Goal: Check status: Check status

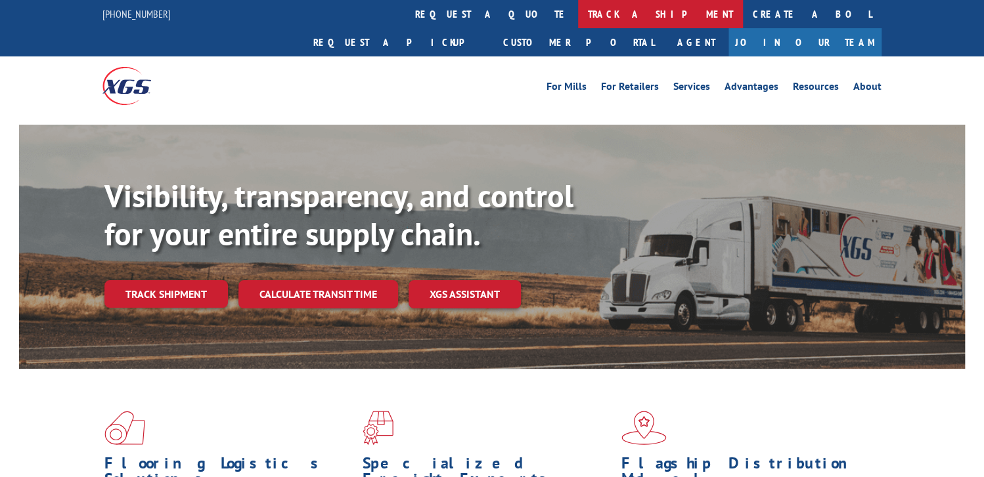
click at [578, 15] on link "track a shipment" at bounding box center [660, 14] width 165 height 28
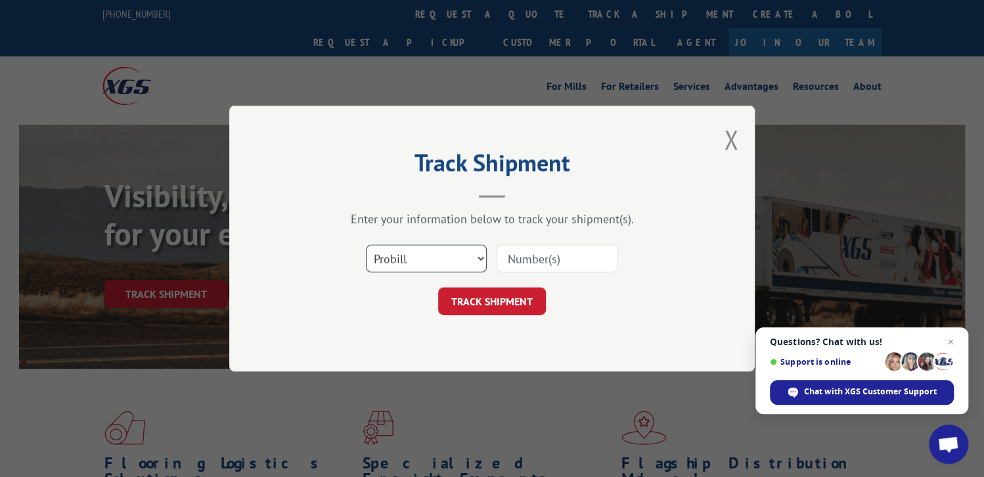
click at [477, 259] on select "Select category... Probill BOL PO" at bounding box center [426, 259] width 121 height 28
select select "bol"
click at [366, 245] on select "Select category... Probill BOL PO" at bounding box center [426, 259] width 121 height 28
click at [544, 261] on input at bounding box center [556, 259] width 121 height 28
paste input "0500081"
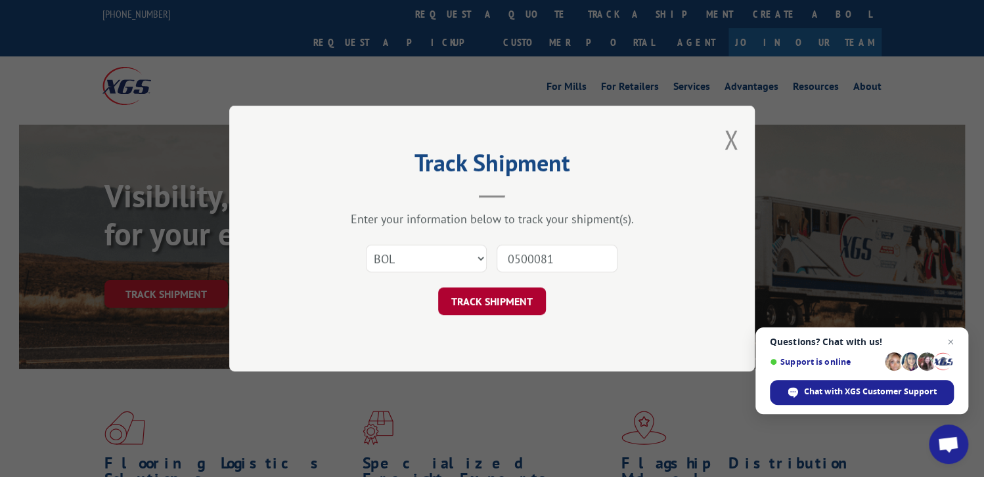
type input "0500081"
click at [517, 292] on button "TRACK SHIPMENT" at bounding box center [492, 302] width 108 height 28
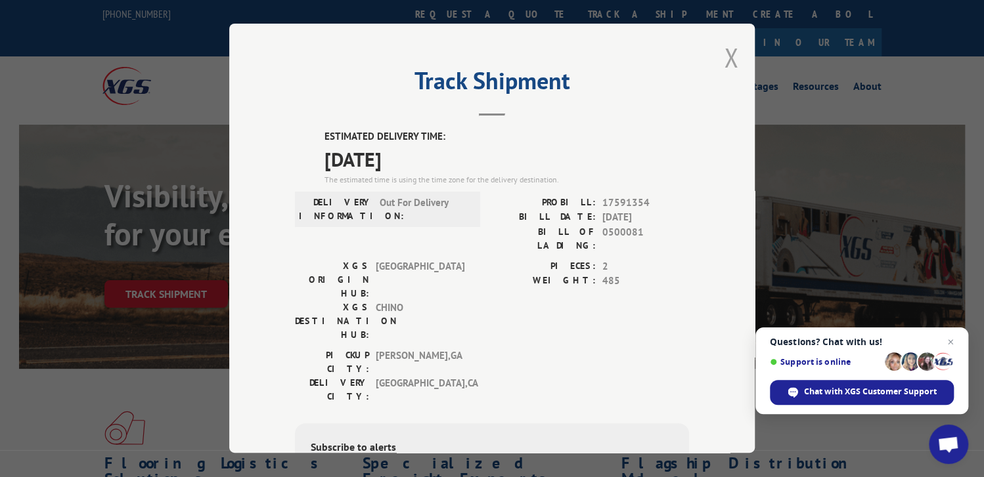
click at [724, 60] on button "Close modal" at bounding box center [731, 57] width 14 height 35
